Goal: Participate in discussion

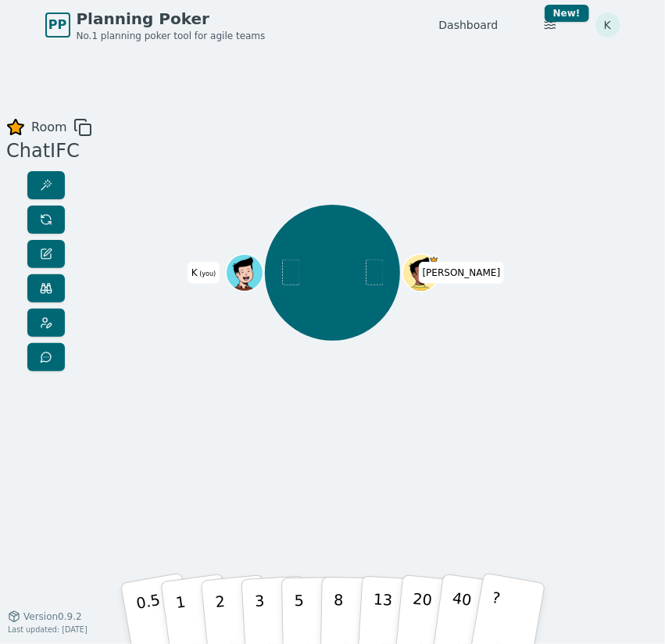
click at [285, 406] on div "[PERSON_NAME] (you)" at bounding box center [332, 333] width 354 height 430
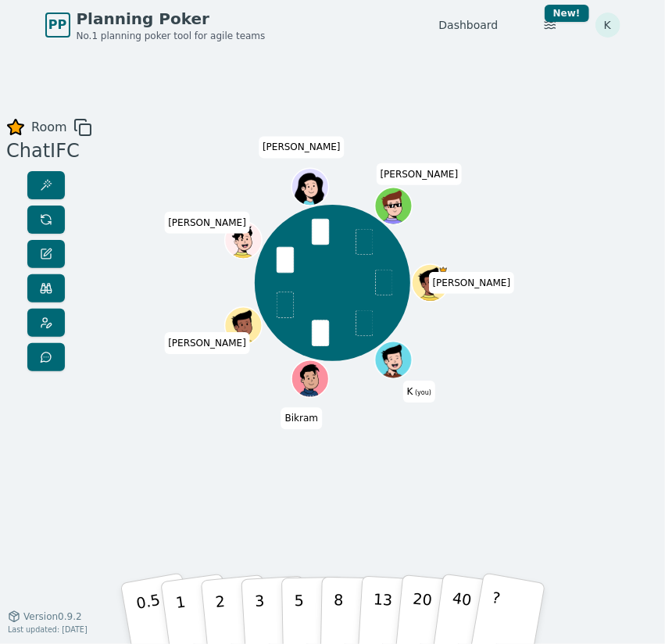
drag, startPoint x: 524, startPoint y: 476, endPoint x: 511, endPoint y: 463, distance: 17.7
click at [526, 476] on div "Room ChatIFC Sam V K (you) Bikram Prakhar Vignesh komal Sandy 0.5 1 2 3 5 8 13 …" at bounding box center [332, 333] width 665 height 430
click at [245, 97] on div "Room ChatIFC Sam V K (you) Bikram Prakhar Vignesh komal Sandy 0.5 1 2 3 5 8 13 …" at bounding box center [332, 333] width 665 height 566
click at [188, 129] on div at bounding box center [332, 132] width 354 height 28
click at [232, 80] on div "Room ChatIFC Sam V K (you) Bikram Prakhar Vignesh komal Sandy 0.5 1 2 3 5 8 13 …" at bounding box center [332, 333] width 665 height 566
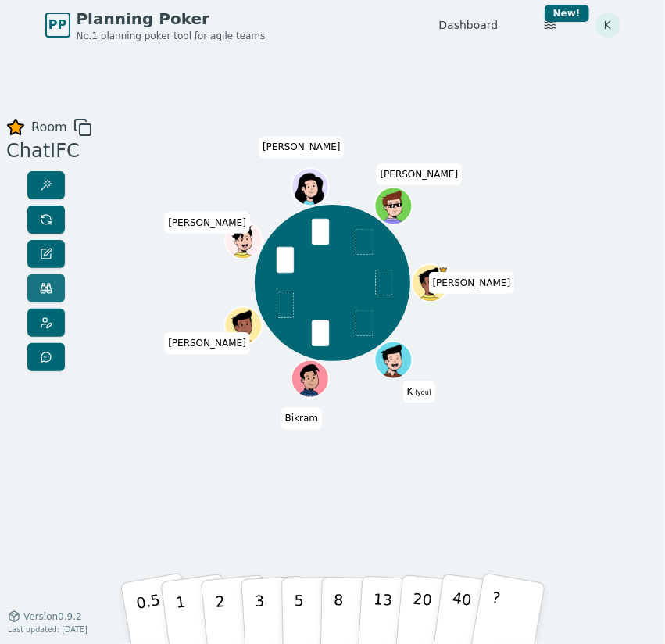
click at [48, 287] on span at bounding box center [46, 288] width 13 height 13
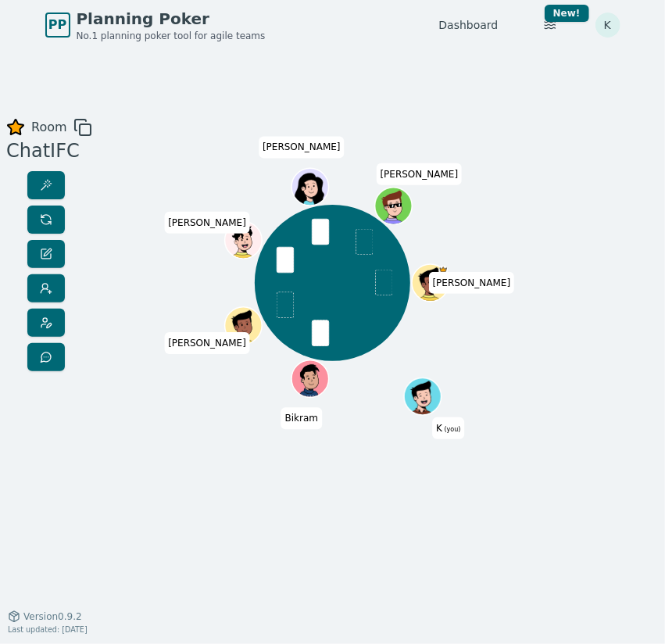
click at [130, 276] on div "Room ChatIFC Sam V K (you) Bikram Prakhar Vignesh komal Sandy 0.5 1 2 3 5 8 13 …" at bounding box center [332, 333] width 665 height 430
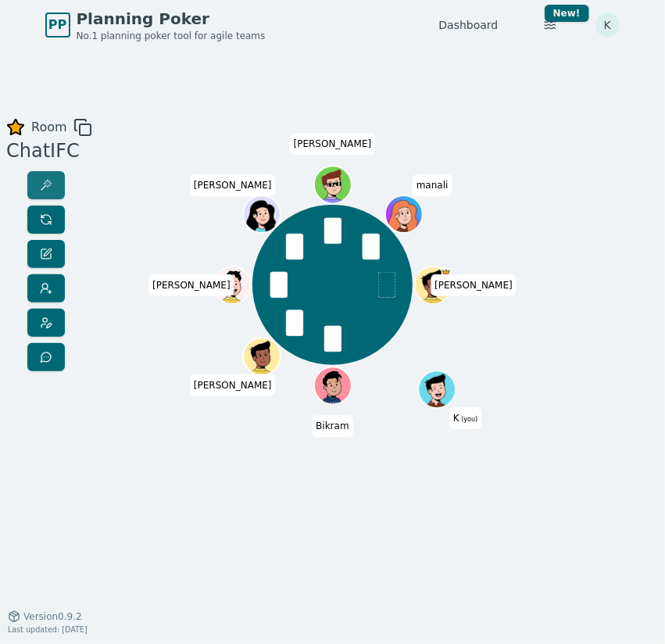
click at [53, 180] on button at bounding box center [46, 185] width 38 height 28
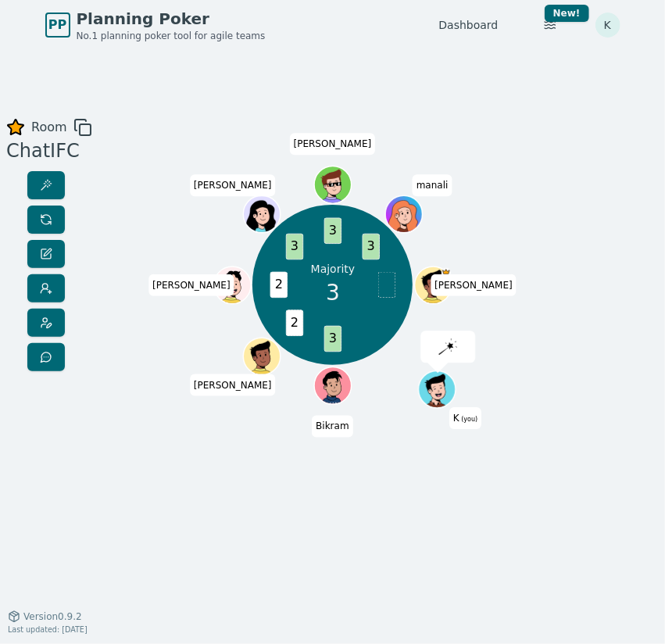
click at [126, 406] on div "Room ChatIFC Majority 3 3 2 2 3 3 3 Sam V K (you) Bikram Prakhar Vignesh komal …" at bounding box center [332, 333] width 665 height 430
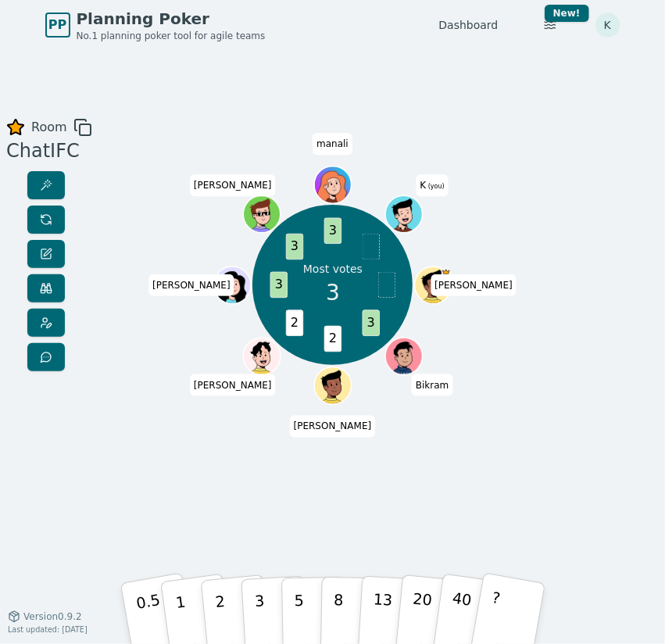
click at [117, 366] on div "Room ChatIFC Most votes 3 3 2 2 3 3 3 [PERSON_NAME] [PERSON_NAME] [PERSON_NAME]…" at bounding box center [332, 333] width 665 height 430
click at [46, 223] on span at bounding box center [46, 219] width 13 height 13
click at [48, 291] on span at bounding box center [46, 288] width 13 height 13
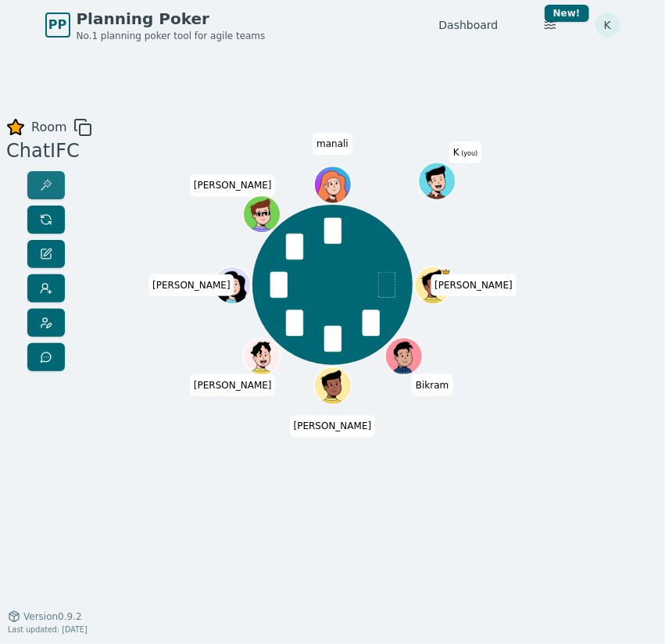
click at [45, 180] on span at bounding box center [46, 185] width 13 height 13
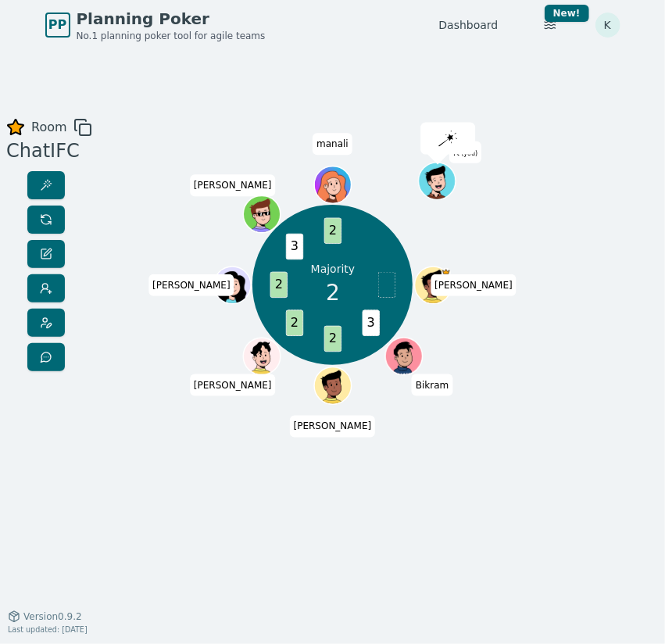
click at [132, 130] on div "Room ChatIFC Majority 2 3 2 2 2 3 2 [PERSON_NAME] [PERSON_NAME] [PERSON_NAME] (…" at bounding box center [332, 333] width 665 height 430
